Goal: Navigation & Orientation: Find specific page/section

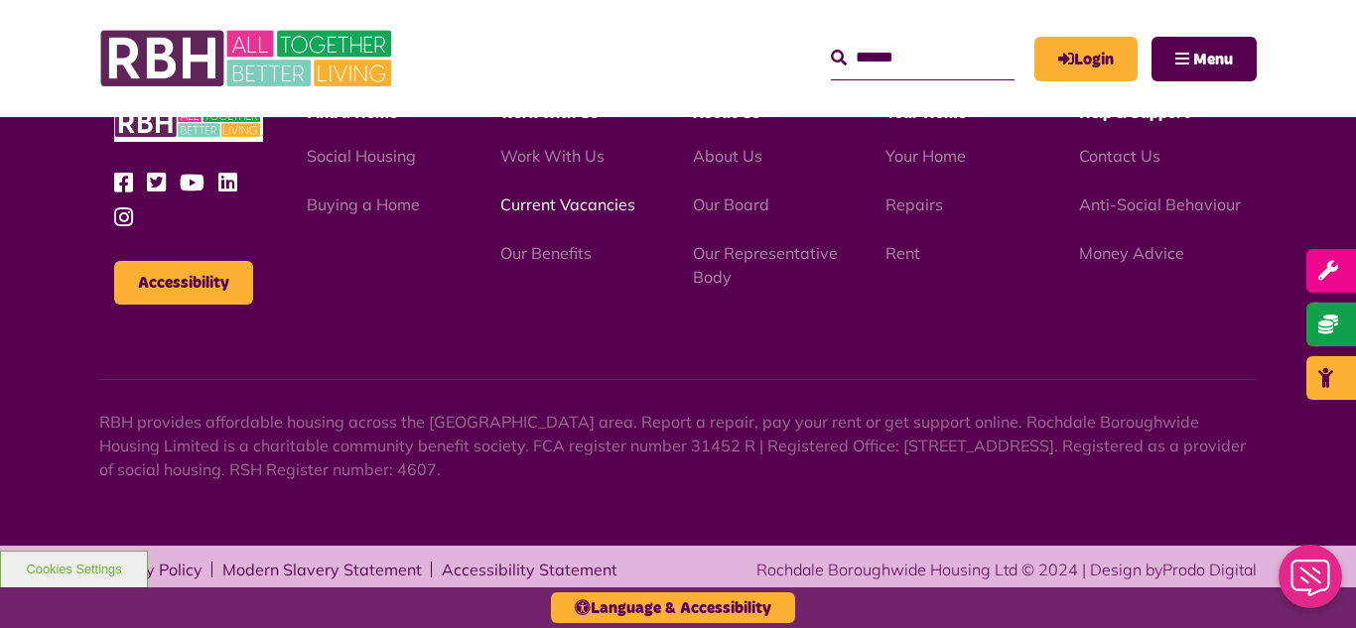
scroll to position [2332, 0]
click at [310, 61] on img at bounding box center [248, 58] width 298 height 77
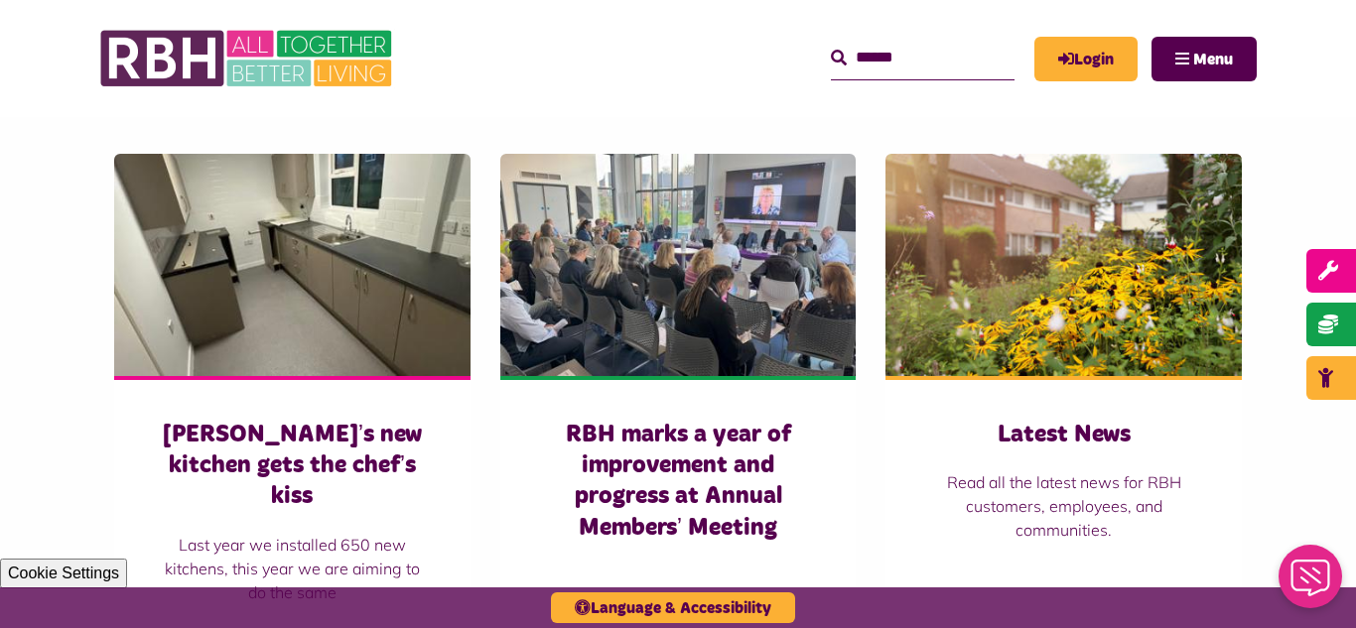
scroll to position [1310, 0]
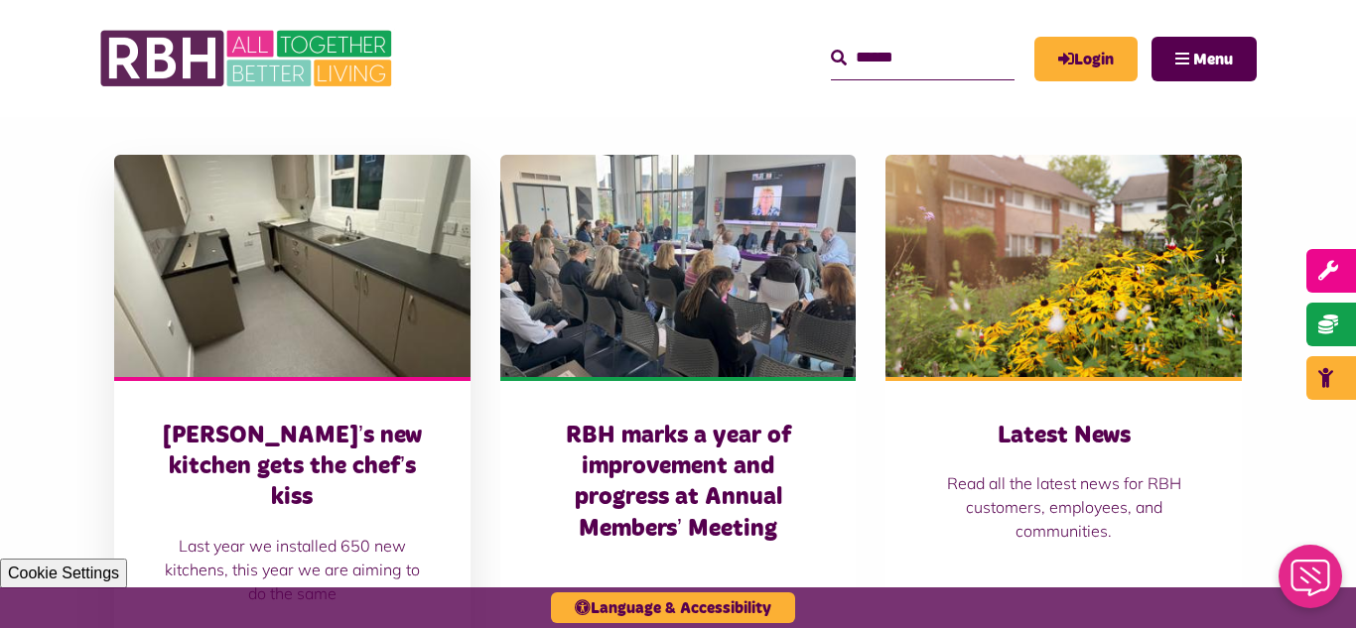
click at [337, 219] on img at bounding box center [292, 266] width 356 height 222
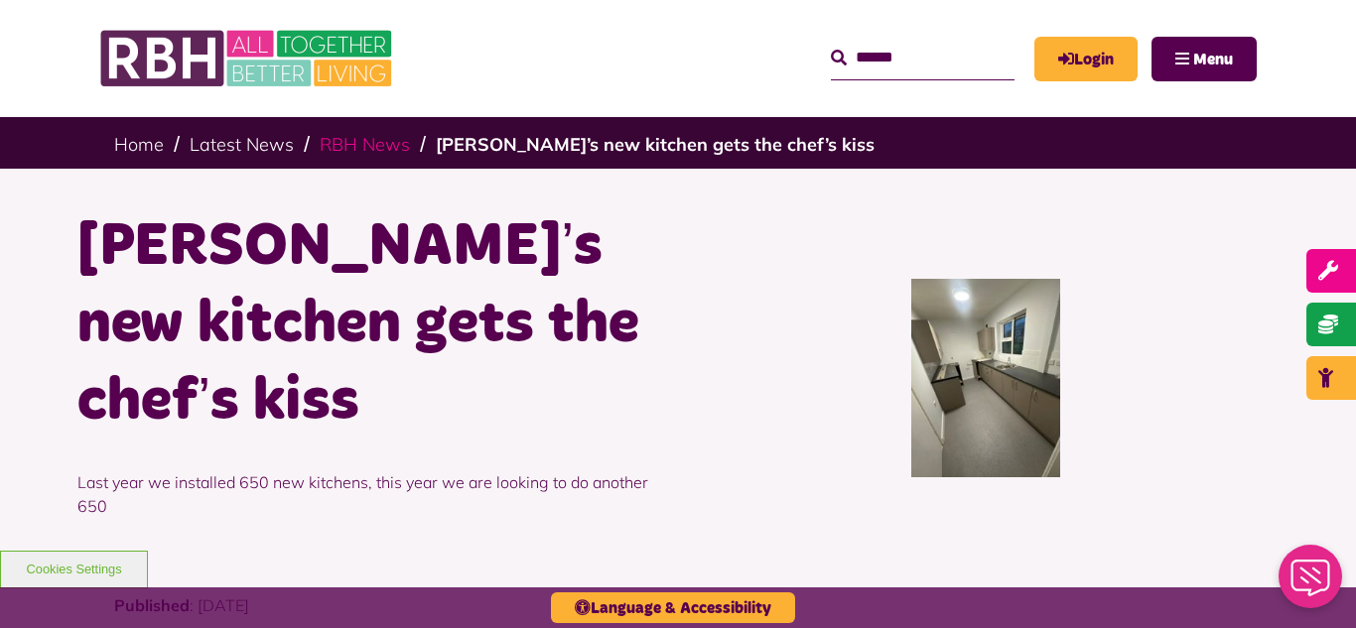
click at [329, 148] on link "RBH News" at bounding box center [365, 144] width 90 height 23
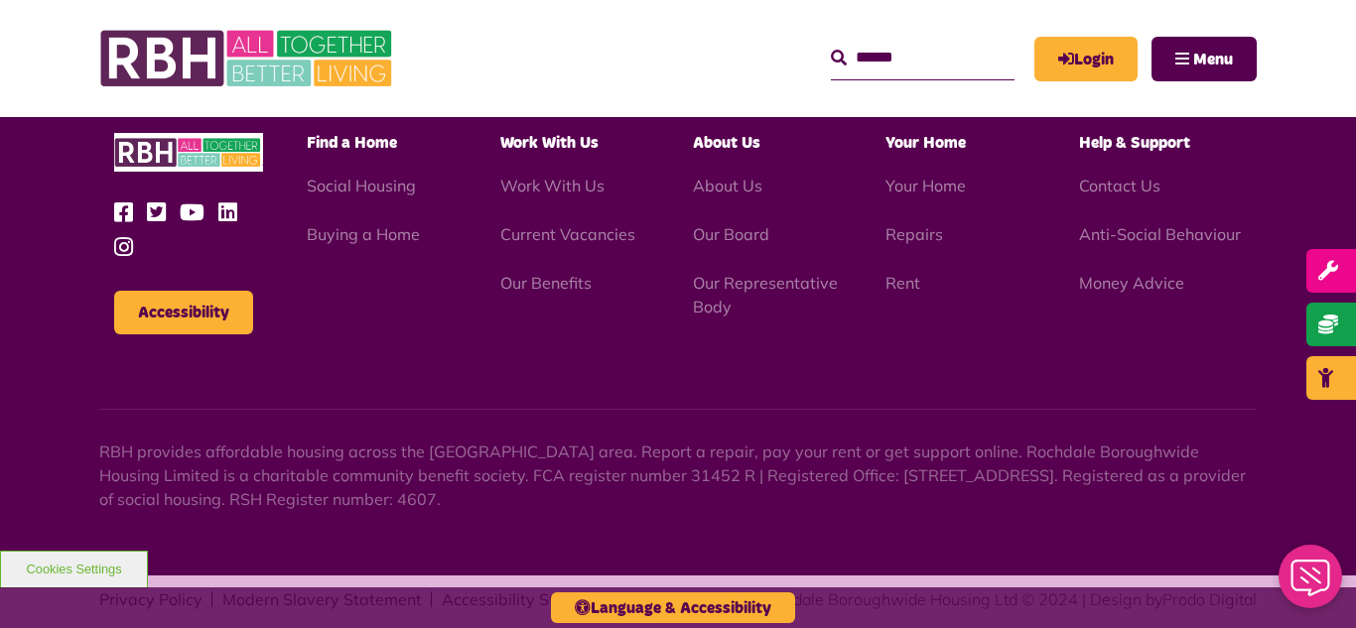
scroll to position [2703, 0]
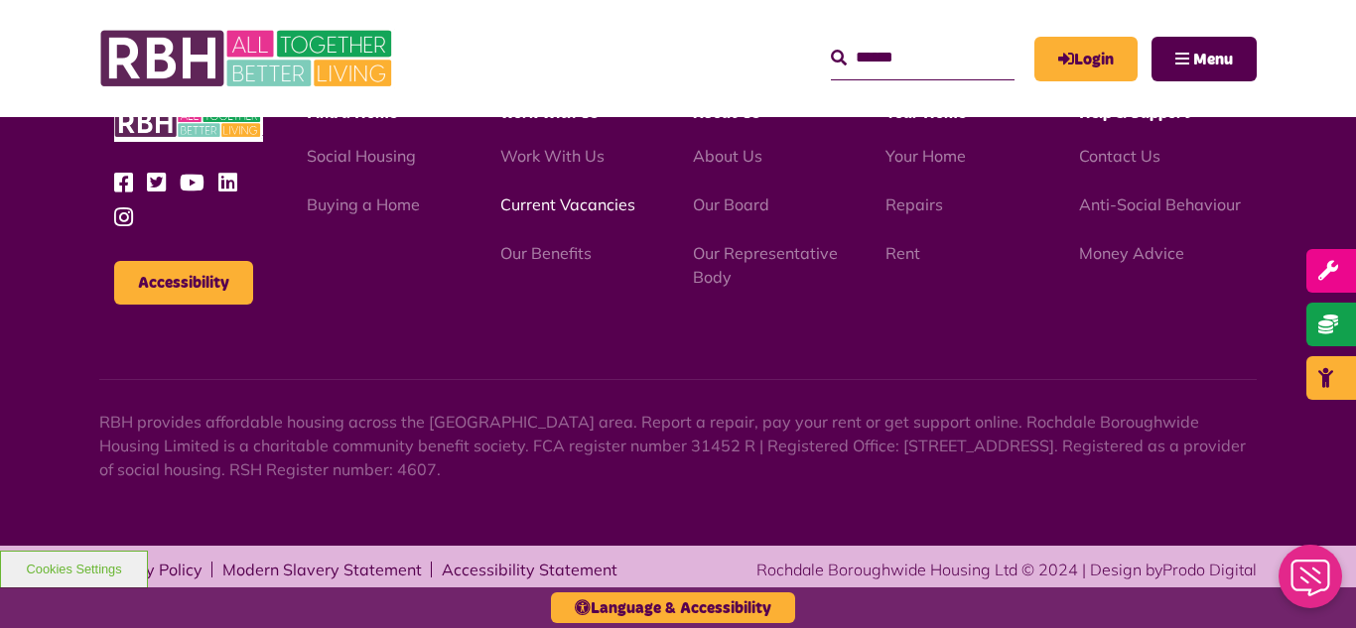
click at [565, 210] on link "Current Vacancies" at bounding box center [567, 205] width 135 height 20
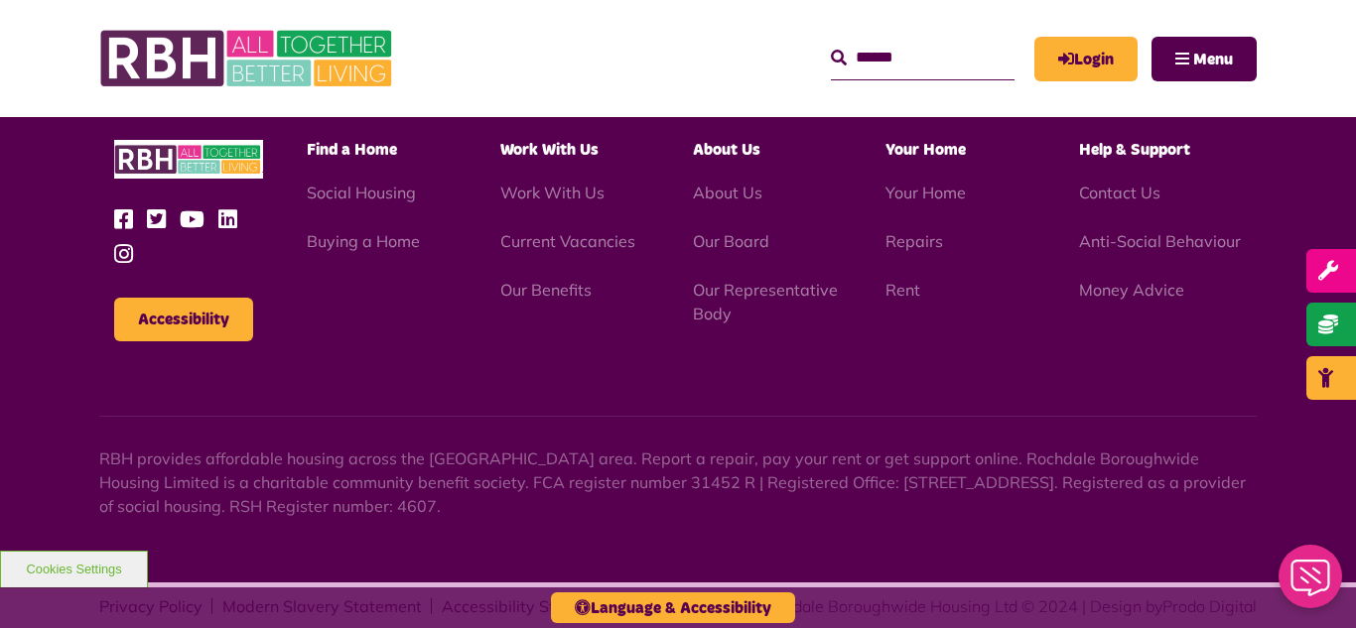
scroll to position [1887, 0]
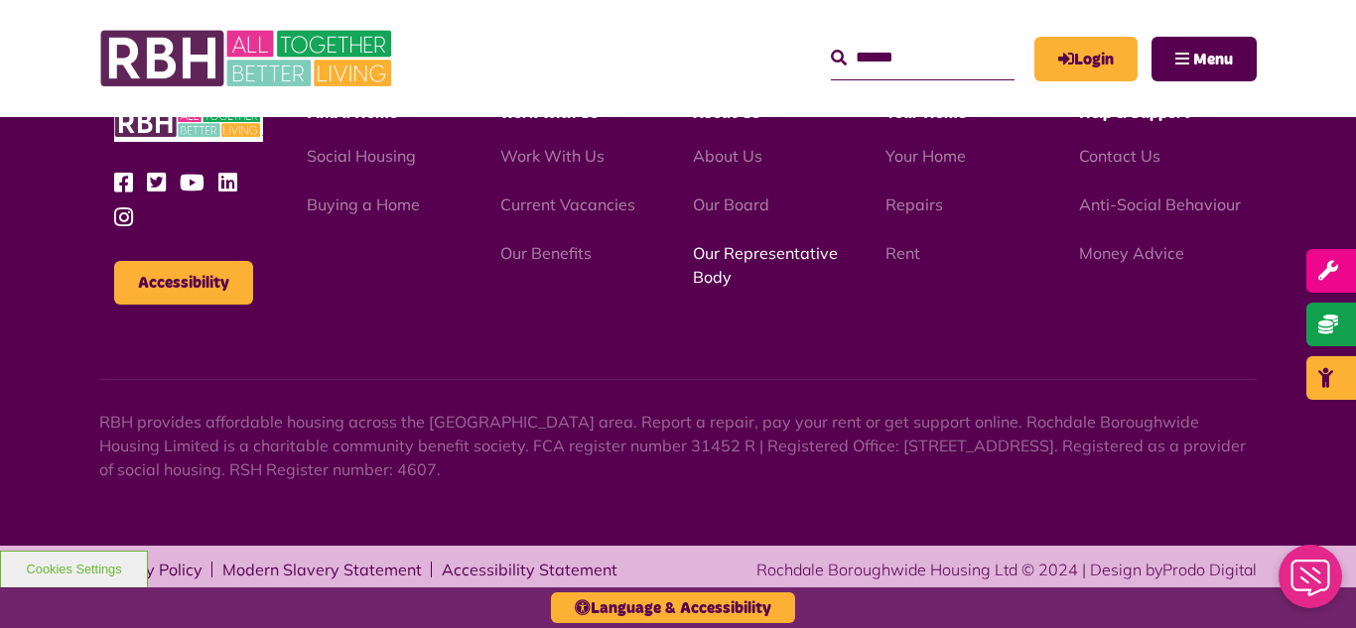
click at [740, 251] on link "Our Representative Body" at bounding box center [765, 265] width 145 height 44
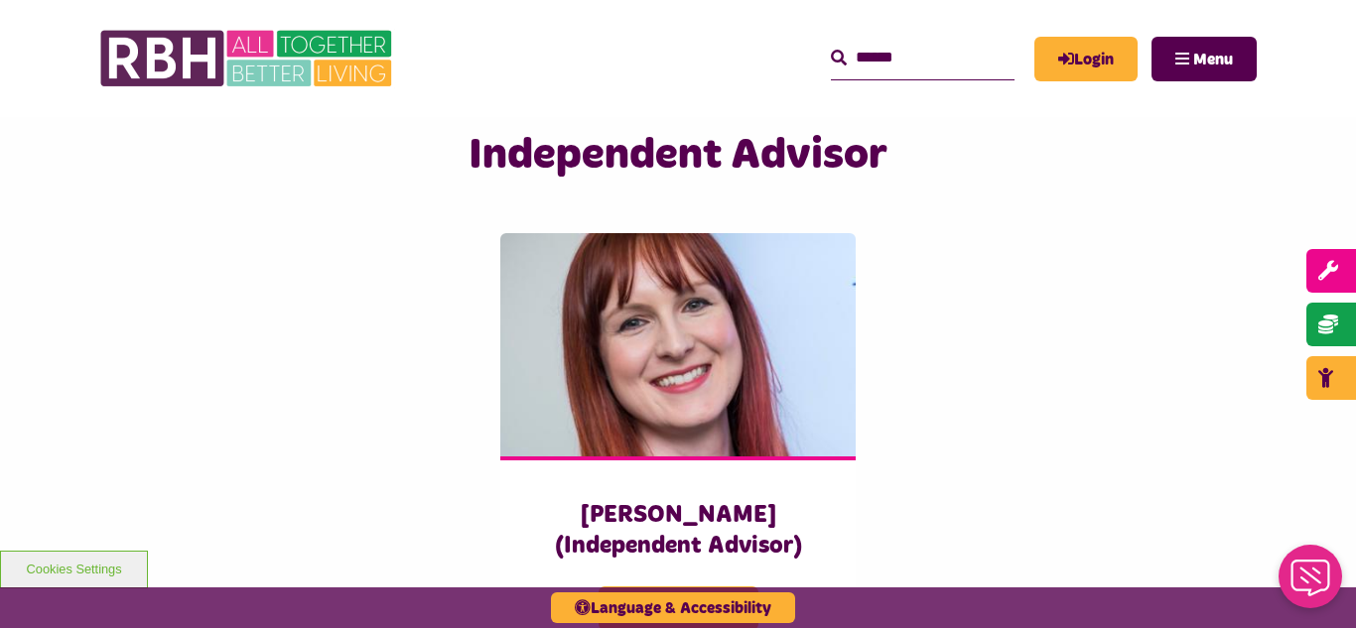
scroll to position [4883, 0]
